Goal: Find specific page/section

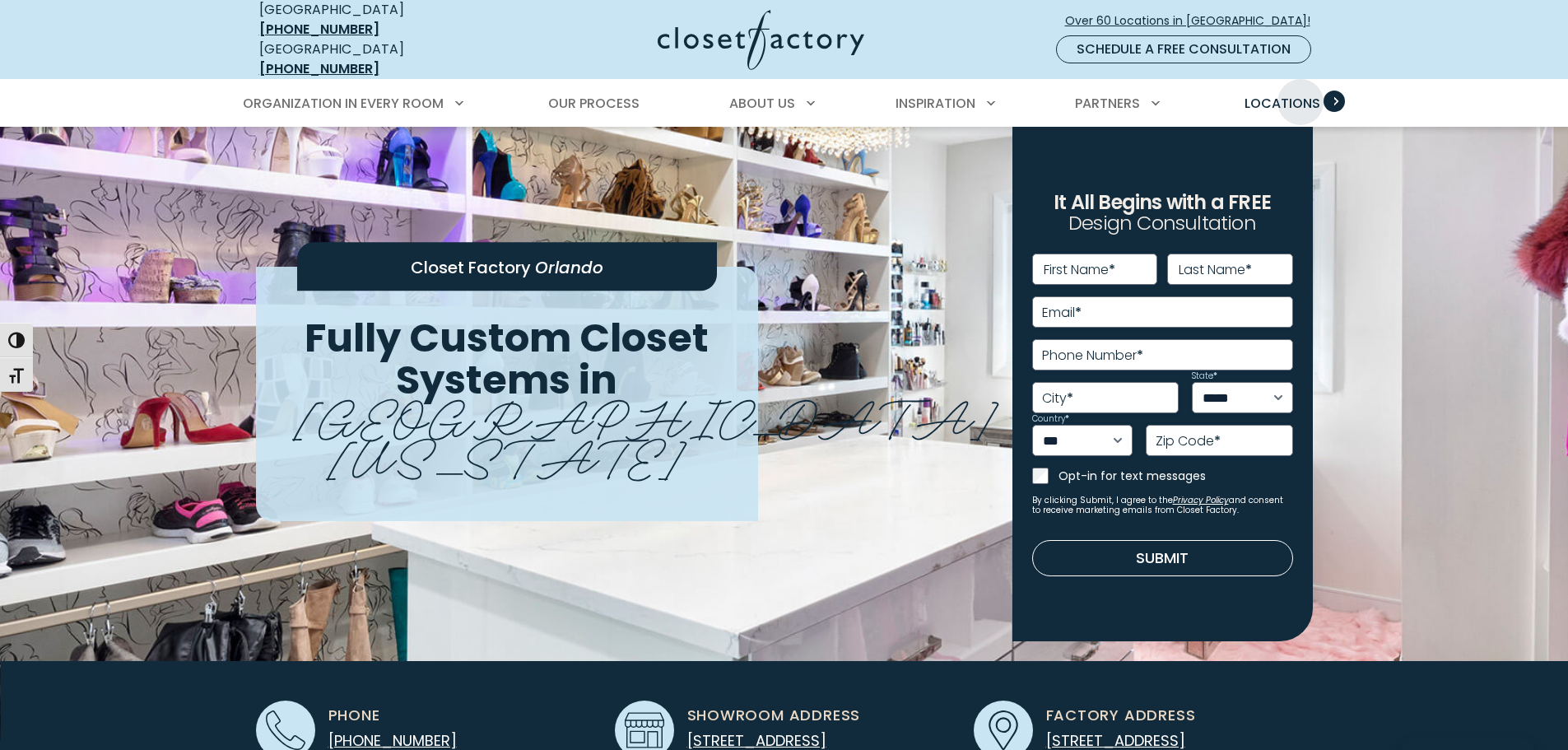
click at [1298, 94] on span "Locations" at bounding box center [1282, 104] width 76 height 19
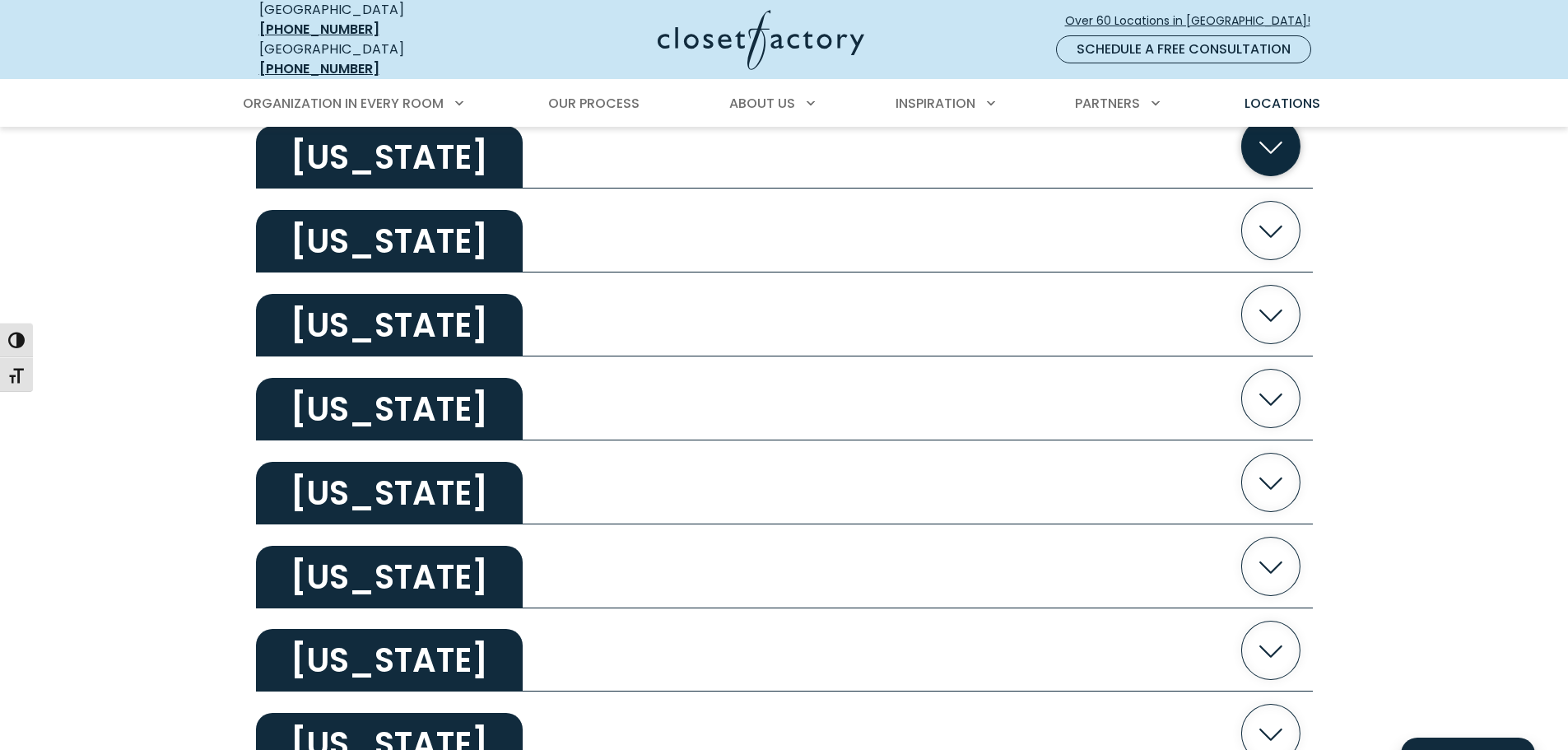
scroll to position [2387, 0]
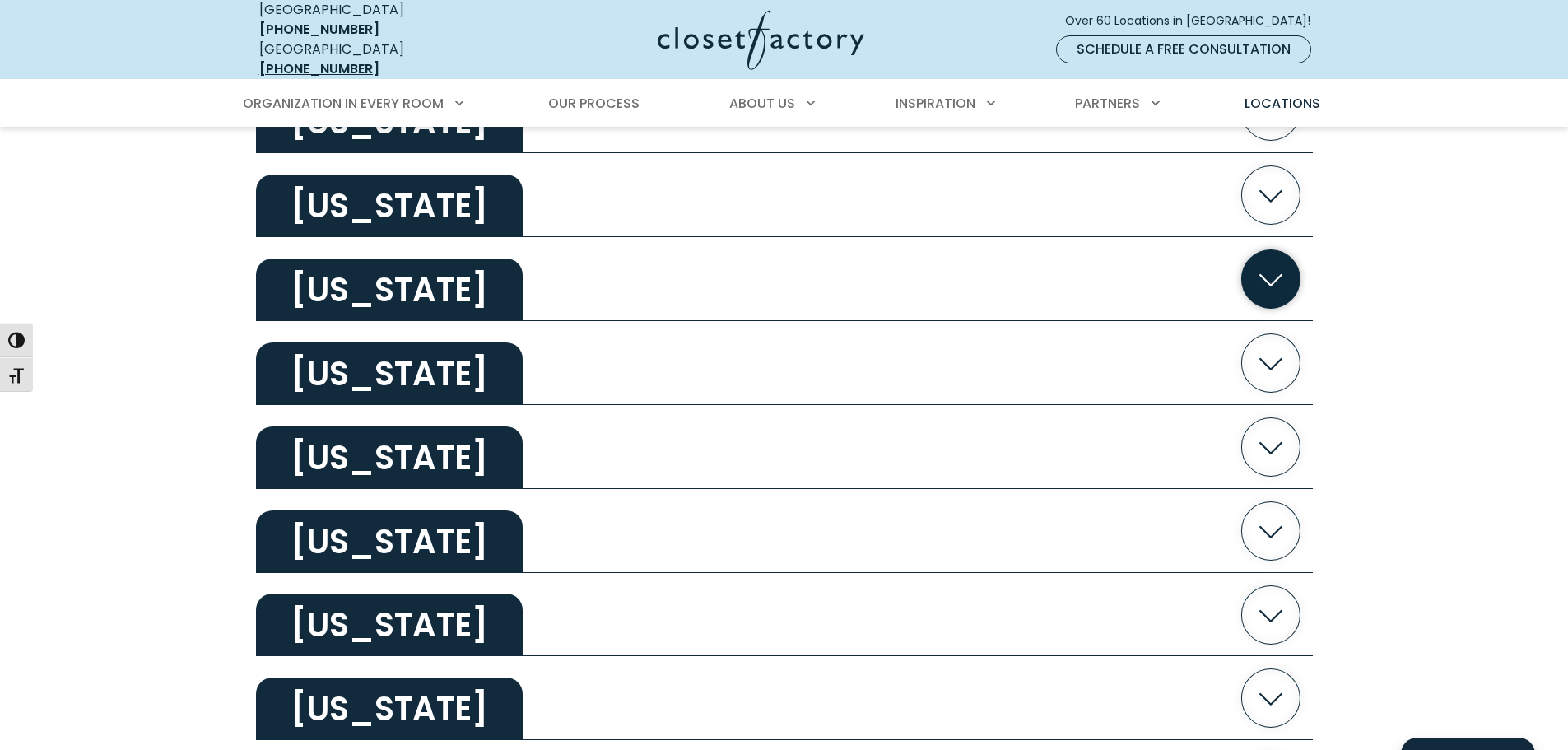
click at [496, 287] on h2 "[US_STATE]" at bounding box center [389, 290] width 267 height 62
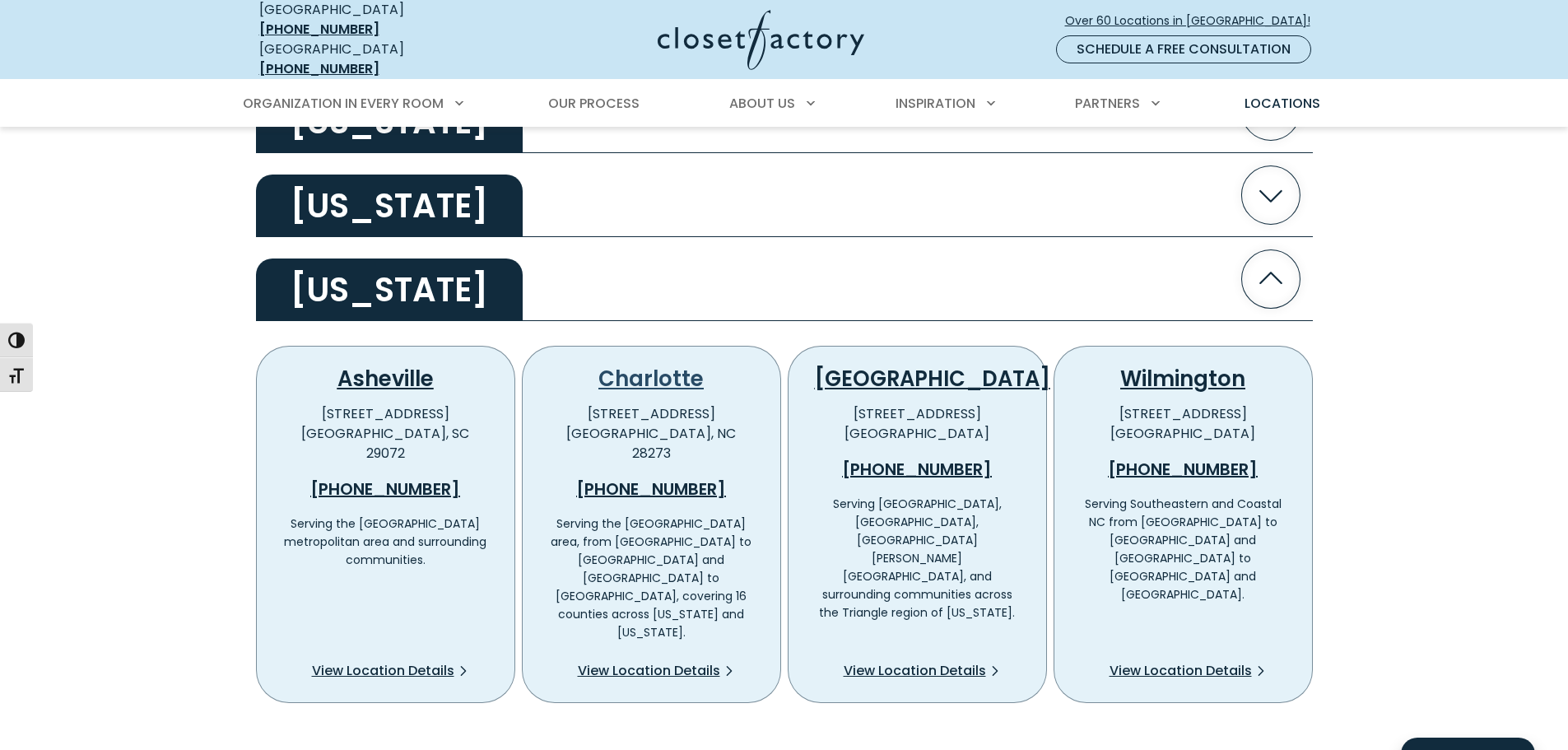
click at [664, 366] on link "Charlotte" at bounding box center [651, 379] width 106 height 30
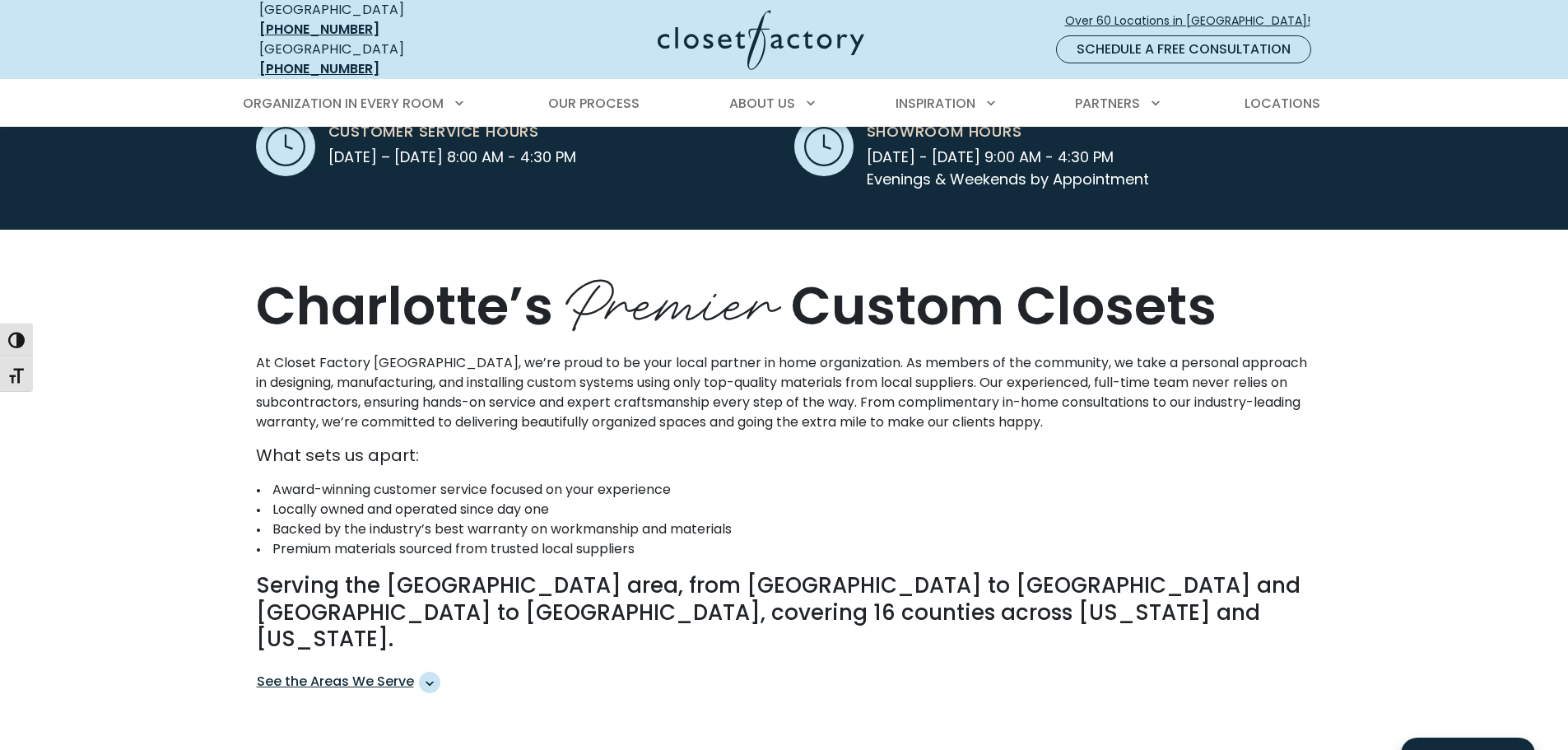
scroll to position [906, 0]
